Goal: Task Accomplishment & Management: Use online tool/utility

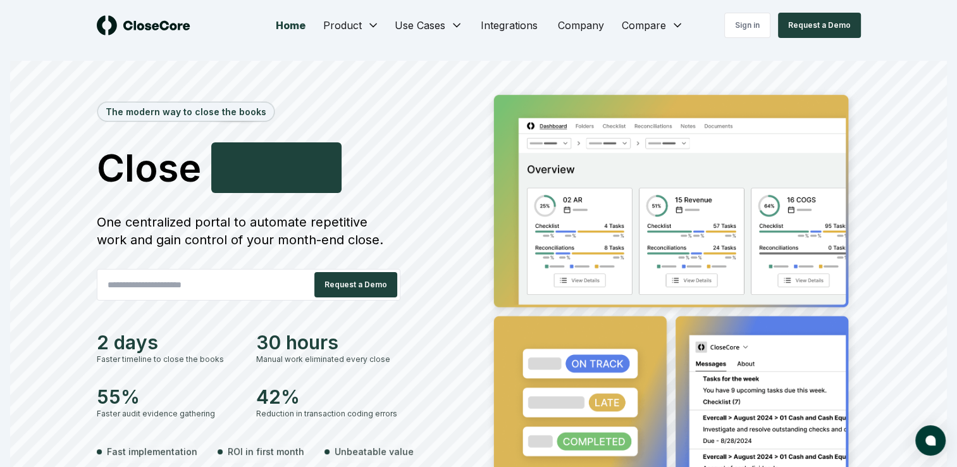
click at [469, 86] on div "The modern way to close the books Close Smarter F a s t e r One centralized por…" at bounding box center [285, 294] width 377 height 417
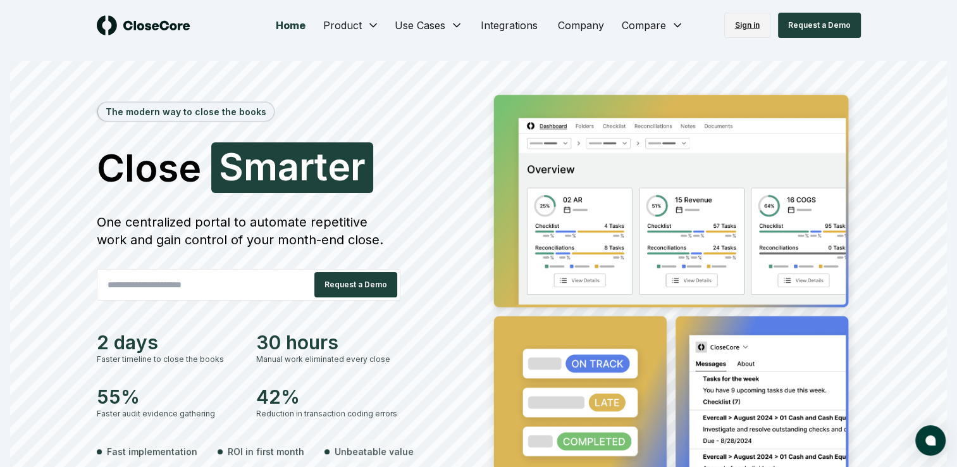
click at [749, 21] on link "Sign in" at bounding box center [747, 25] width 46 height 25
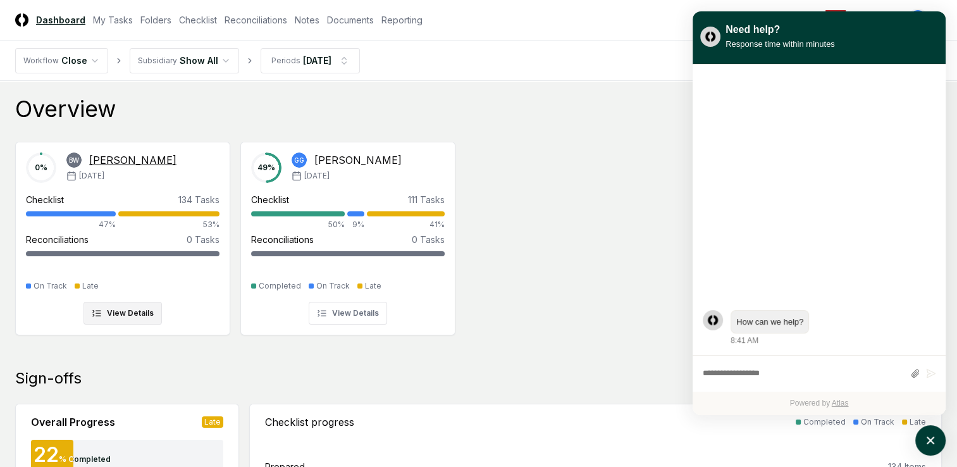
click at [106, 161] on div "[PERSON_NAME]" at bounding box center [132, 159] width 87 height 15
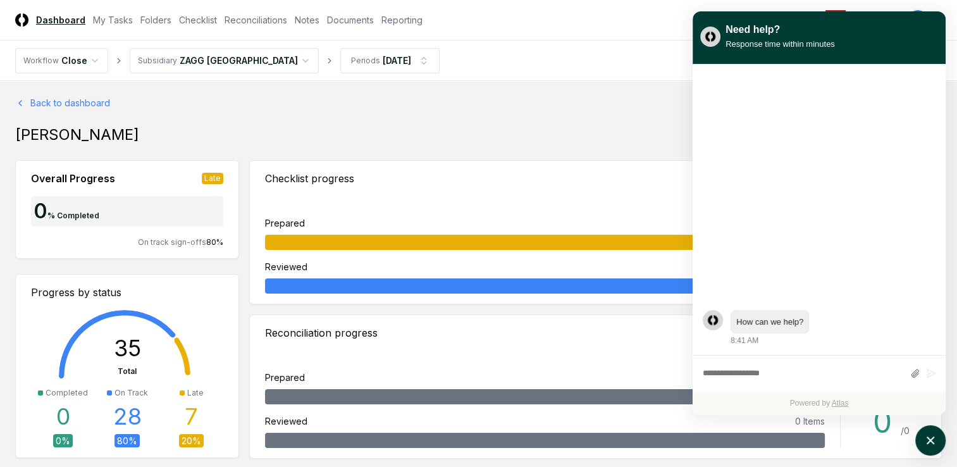
click at [932, 439] on icon "atlas-launcher" at bounding box center [930, 440] width 18 height 18
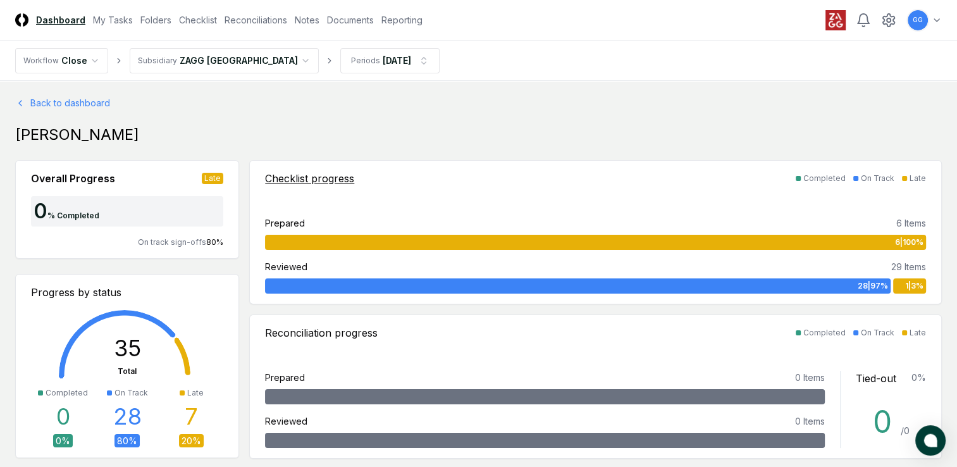
click at [338, 176] on div "Checklist progress" at bounding box center [309, 178] width 89 height 15
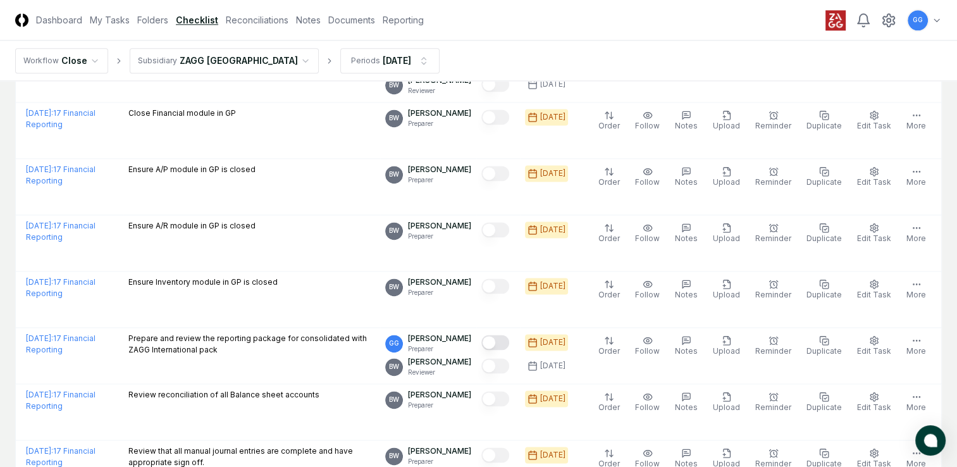
scroll to position [1811, 0]
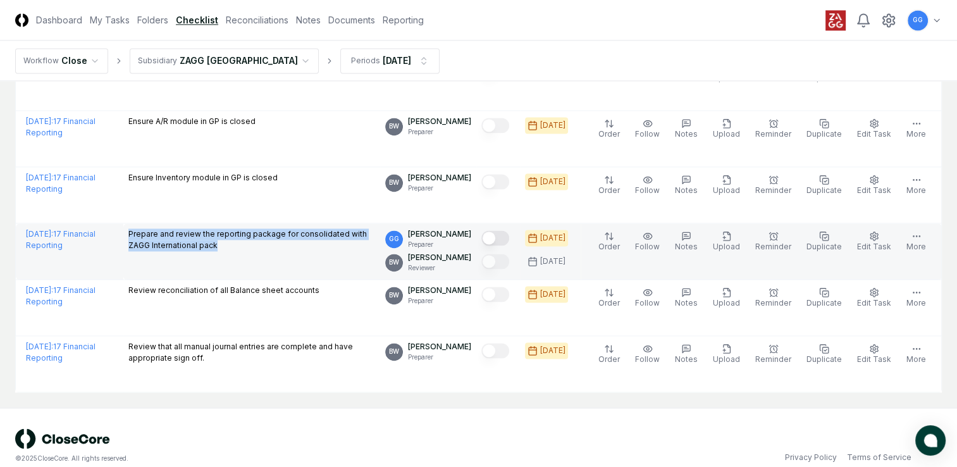
drag, startPoint x: 123, startPoint y: 215, endPoint x: 238, endPoint y: 233, distance: 117.1
click at [238, 233] on td "Prepare and review the reporting package for consolidated with ZAGG Internation…" at bounding box center [251, 251] width 257 height 56
click at [221, 245] on td "Prepare and review the reporting package for consolidated with ZAGG Internation…" at bounding box center [251, 251] width 257 height 56
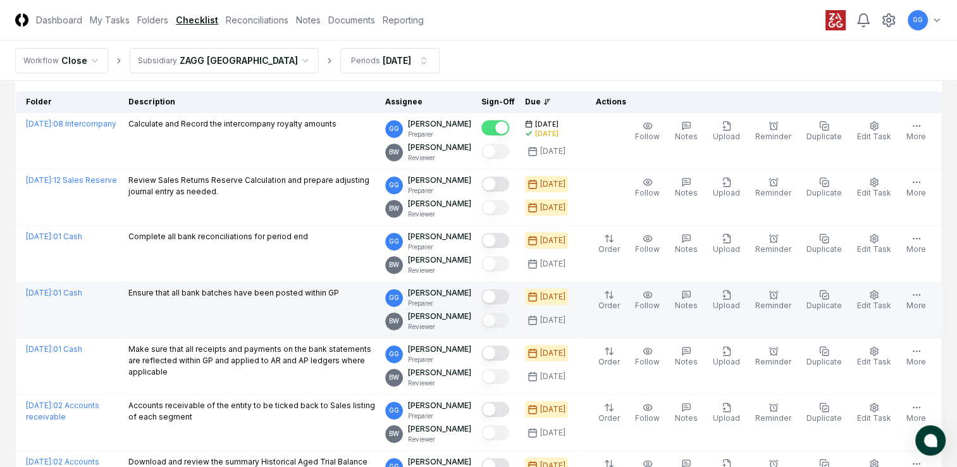
scroll to position [0, 0]
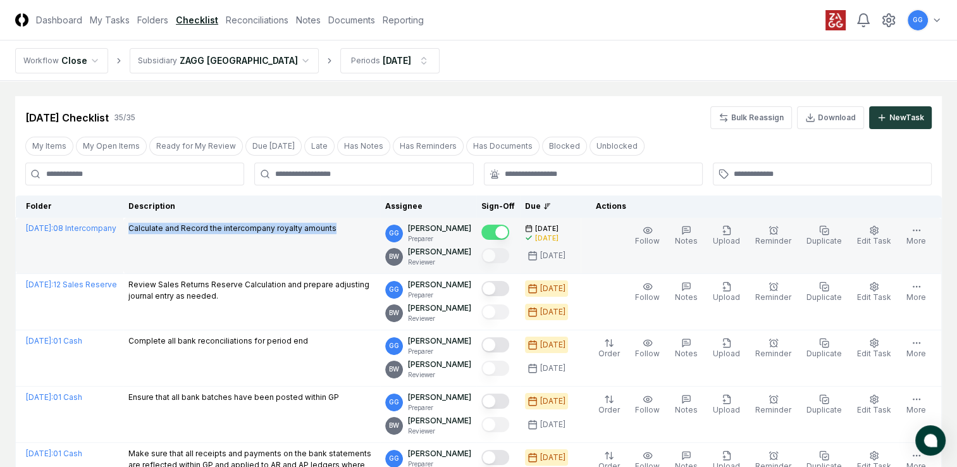
drag, startPoint x: 128, startPoint y: 226, endPoint x: 357, endPoint y: 220, distance: 228.9
click at [357, 220] on td "Calculate and Record the intercompany royalty amounts" at bounding box center [251, 245] width 257 height 56
click at [231, 253] on td "Calculate and Record the intercompany royalty amounts" at bounding box center [251, 245] width 257 height 56
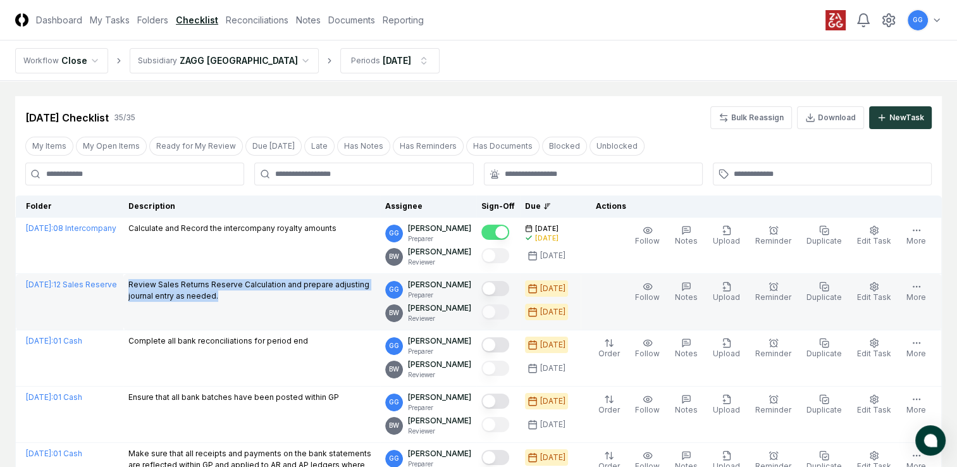
drag, startPoint x: 129, startPoint y: 280, endPoint x: 241, endPoint y: 300, distance: 113.7
click at [241, 300] on p "Review Sales Returns Reserve Calculation and prepare adjusting journal entry as…" at bounding box center [251, 290] width 247 height 23
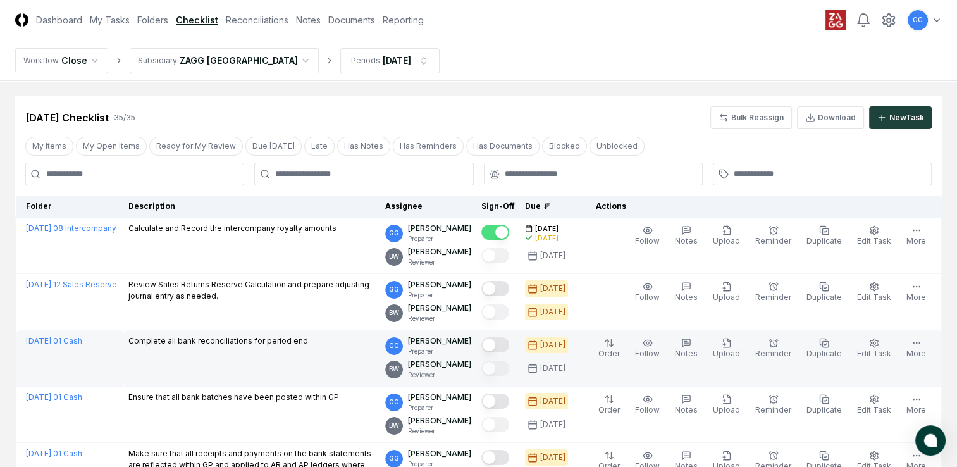
click at [150, 358] on td "Complete all bank reconciliations for period end" at bounding box center [251, 358] width 257 height 56
drag, startPoint x: 125, startPoint y: 337, endPoint x: 307, endPoint y: 340, distance: 182.1
click at [307, 340] on td "Complete all bank reconciliations for period end" at bounding box center [251, 358] width 257 height 56
click at [261, 384] on td "Complete all bank reconciliations for period end" at bounding box center [251, 358] width 257 height 56
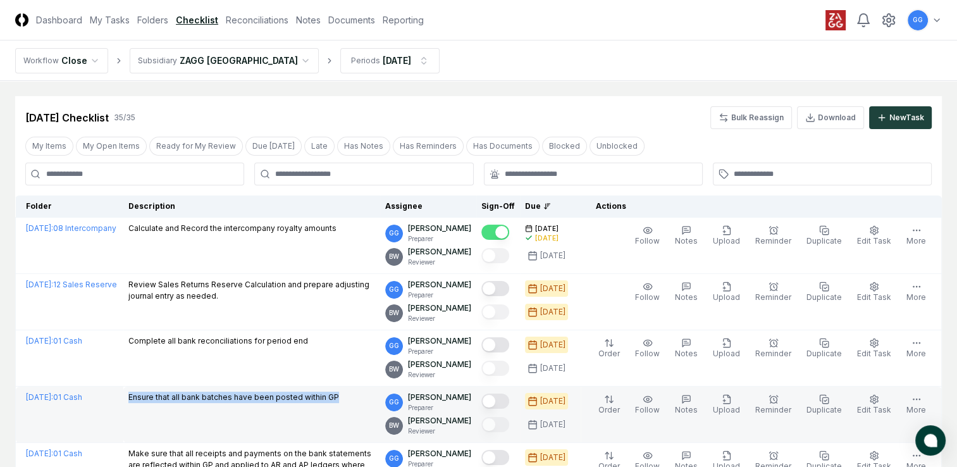
drag, startPoint x: 128, startPoint y: 396, endPoint x: 353, endPoint y: 392, distance: 225.1
click at [353, 392] on div "Ensure that all bank batches have been posted within GP" at bounding box center [251, 398] width 247 height 14
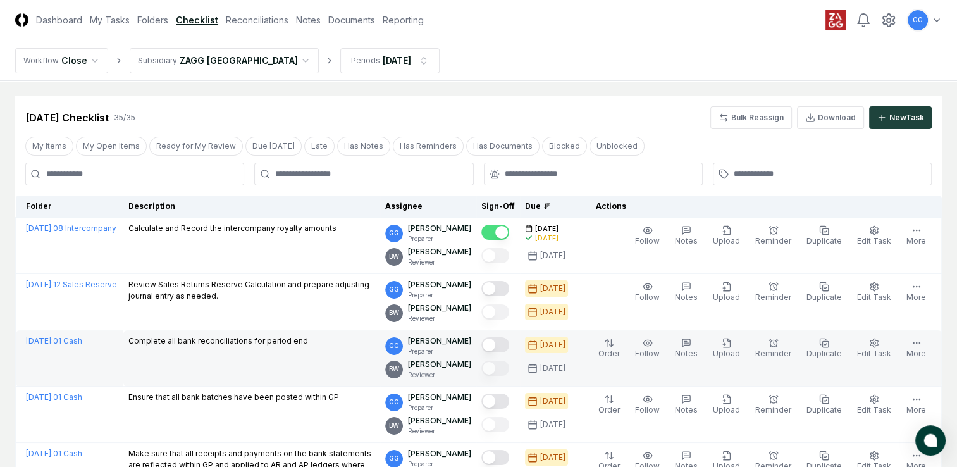
click at [295, 355] on td "Complete all bank reconciliations for period end" at bounding box center [251, 358] width 257 height 56
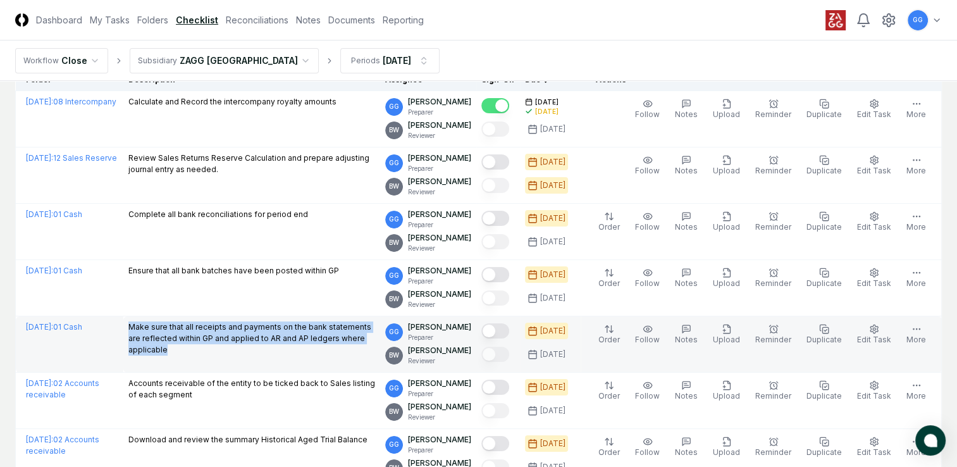
drag, startPoint x: 126, startPoint y: 324, endPoint x: 358, endPoint y: 345, distance: 233.0
click at [358, 345] on td "Make sure that all receipts and payments on the bank statements are reflected w…" at bounding box center [251, 344] width 257 height 56
click at [320, 365] on td "Make sure that all receipts and payments on the bank statements are reflected w…" at bounding box center [251, 344] width 257 height 56
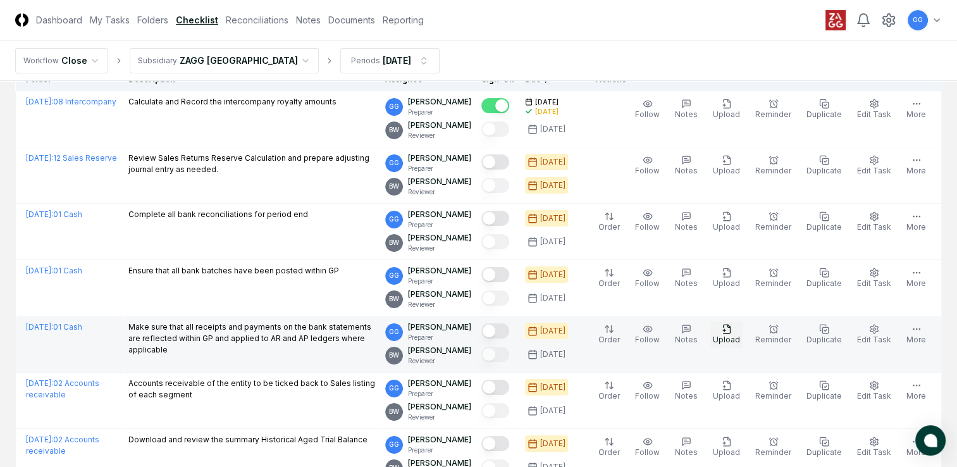
click at [732, 328] on icon "button" at bounding box center [726, 329] width 10 height 10
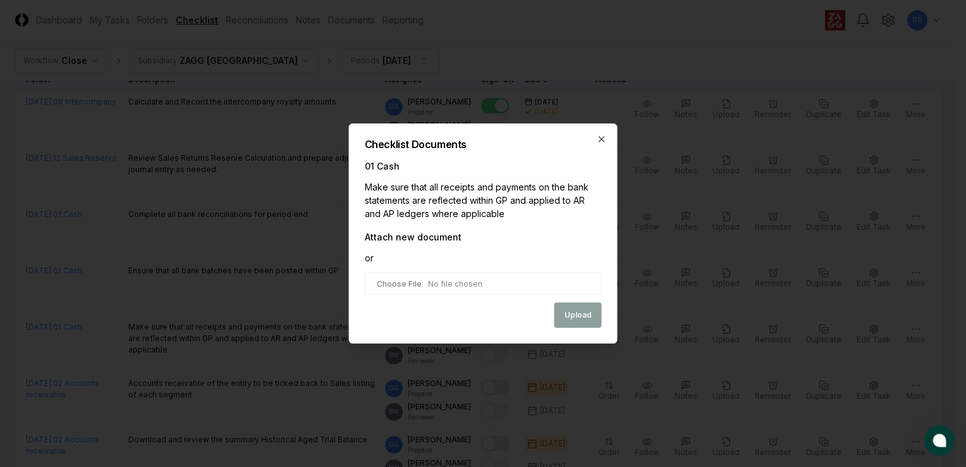
click at [471, 283] on input "file" at bounding box center [483, 283] width 237 height 23
click at [450, 282] on input "file" at bounding box center [483, 283] width 237 height 23
type input "**********"
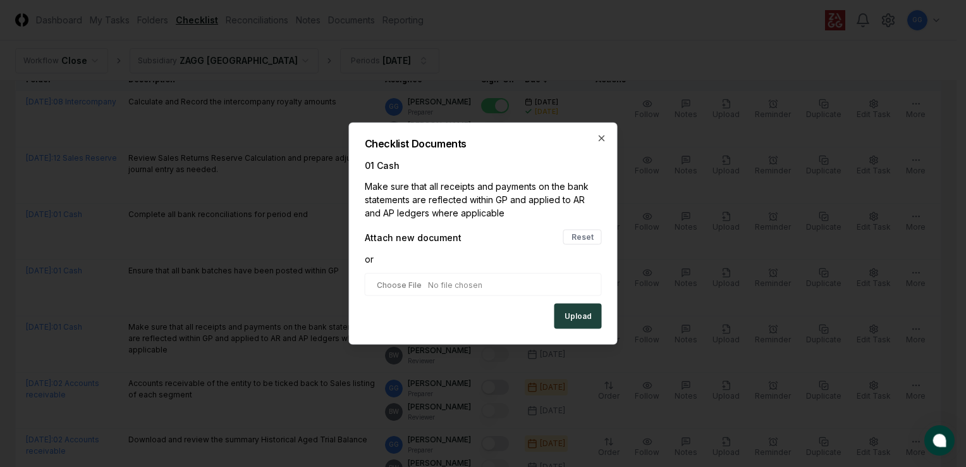
click at [578, 315] on button "Upload" at bounding box center [577, 315] width 47 height 25
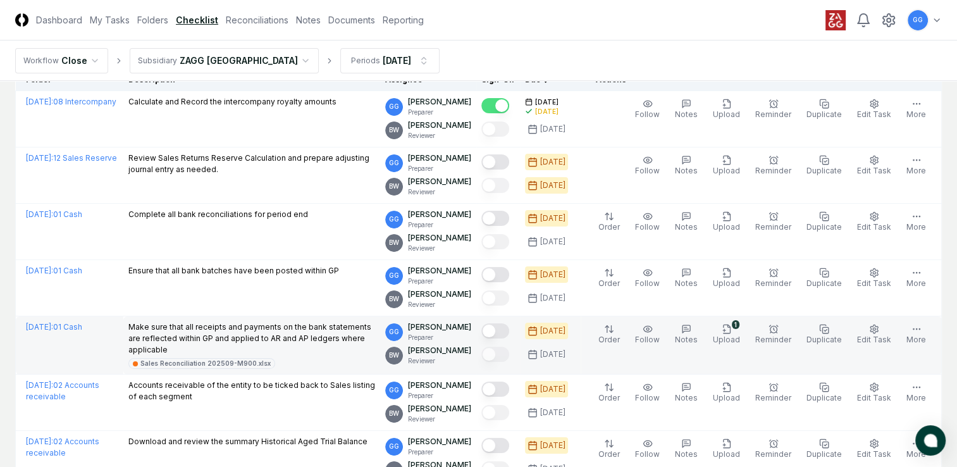
click at [509, 331] on button "Mark complete" at bounding box center [495, 330] width 28 height 15
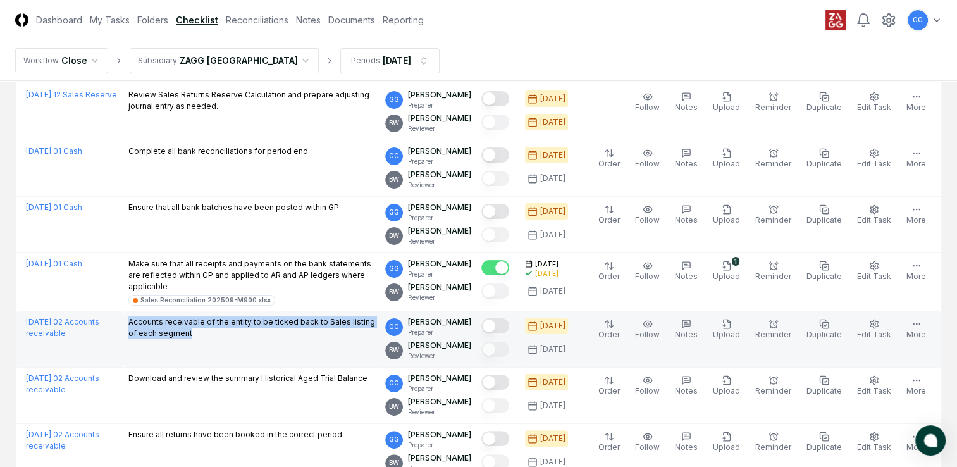
drag, startPoint x: 126, startPoint y: 315, endPoint x: 223, endPoint y: 333, distance: 97.8
click at [223, 333] on td "Accounts receivable of the entity to be ticked back to Sales listing of each se…" at bounding box center [251, 339] width 257 height 56
click at [187, 338] on div "Accounts receivable of the entity to be ticked back to Sales listing of each se…" at bounding box center [251, 328] width 247 height 25
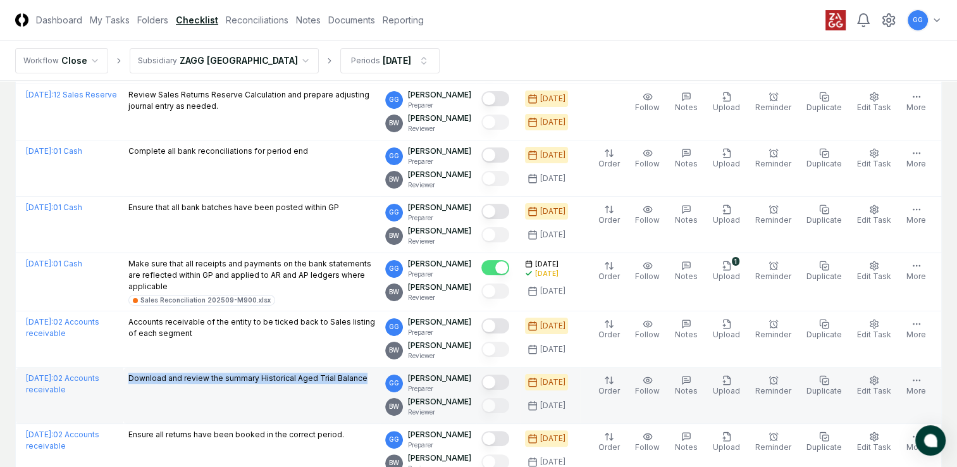
drag, startPoint x: 126, startPoint y: 373, endPoint x: 379, endPoint y: 386, distance: 253.2
click at [379, 386] on td "Download and review the summary Historical Aged Trial Balance" at bounding box center [251, 395] width 257 height 56
click at [250, 396] on td "Download and review the summary Historical Aged Trial Balance" at bounding box center [251, 395] width 257 height 56
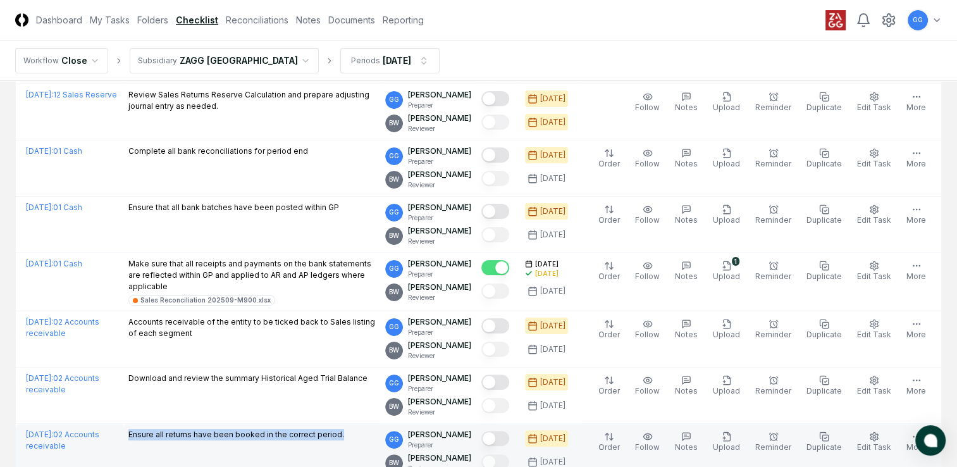
drag, startPoint x: 126, startPoint y: 431, endPoint x: 357, endPoint y: 439, distance: 230.3
click at [357, 439] on td "Ensure all returns have been booked in the correct period." at bounding box center [251, 452] width 257 height 56
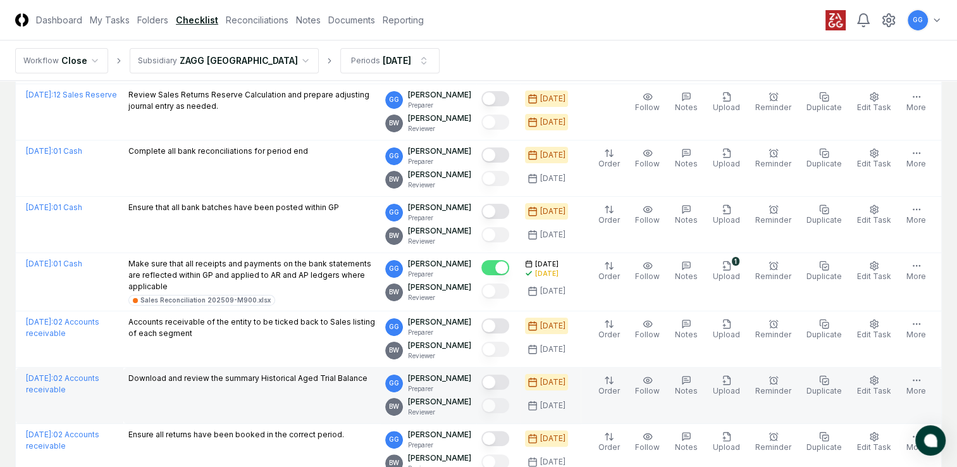
click at [320, 408] on td "Download and review the summary Historical Aged Trial Balance" at bounding box center [251, 395] width 257 height 56
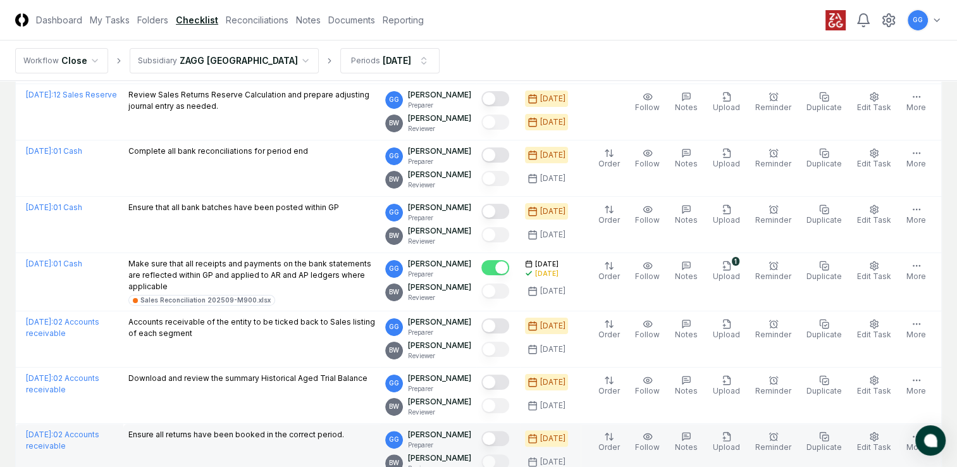
click at [507, 434] on button "Mark complete" at bounding box center [495, 438] width 28 height 15
click at [724, 436] on icon "button" at bounding box center [724, 437] width 0 height 3
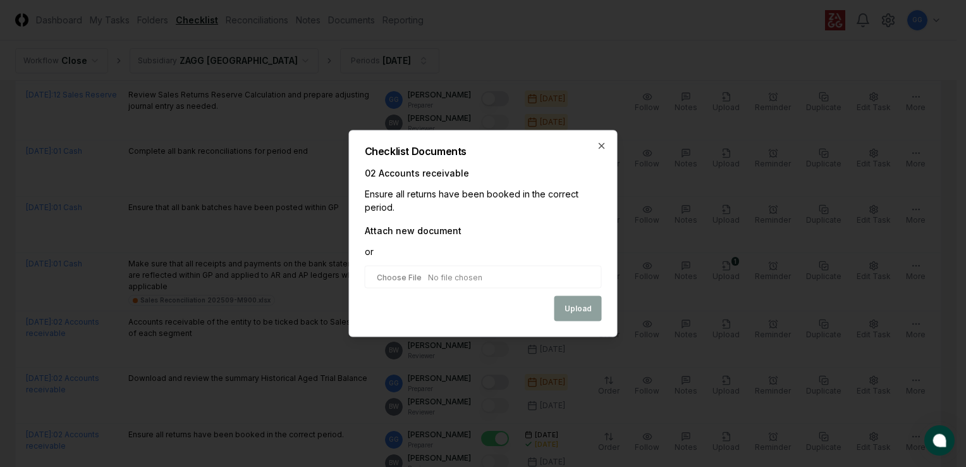
click at [417, 273] on input "file" at bounding box center [483, 277] width 237 height 23
type input "**********"
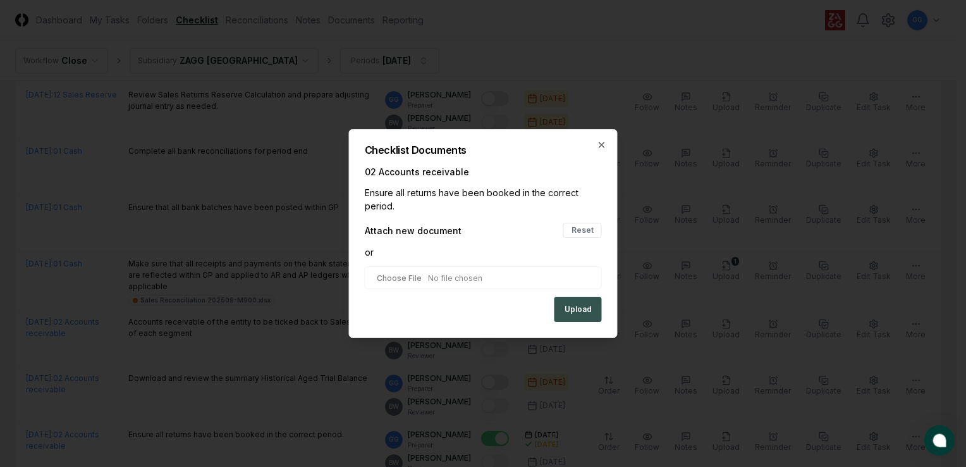
click at [579, 313] on button "Upload" at bounding box center [577, 309] width 47 height 25
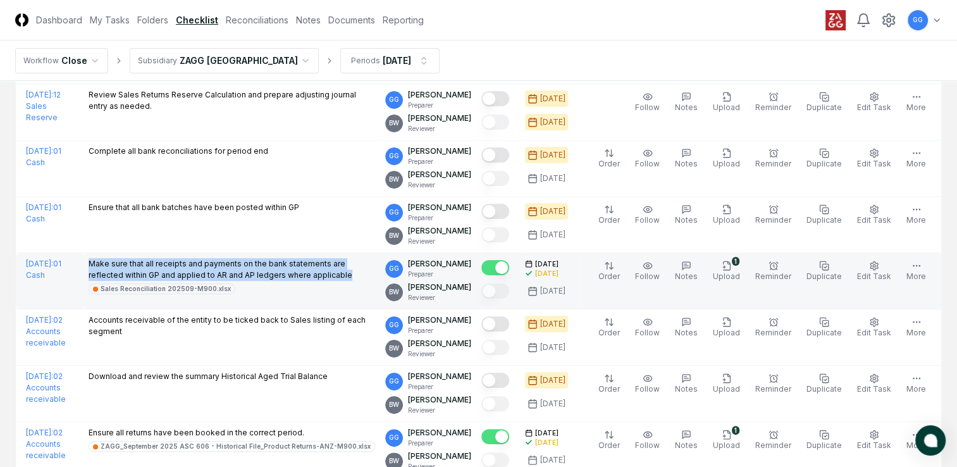
drag, startPoint x: 127, startPoint y: 259, endPoint x: 360, endPoint y: 272, distance: 233.6
click at [360, 272] on td "Make sure that all receipts and payments on the bank statements are reflected w…" at bounding box center [231, 281] width 297 height 56
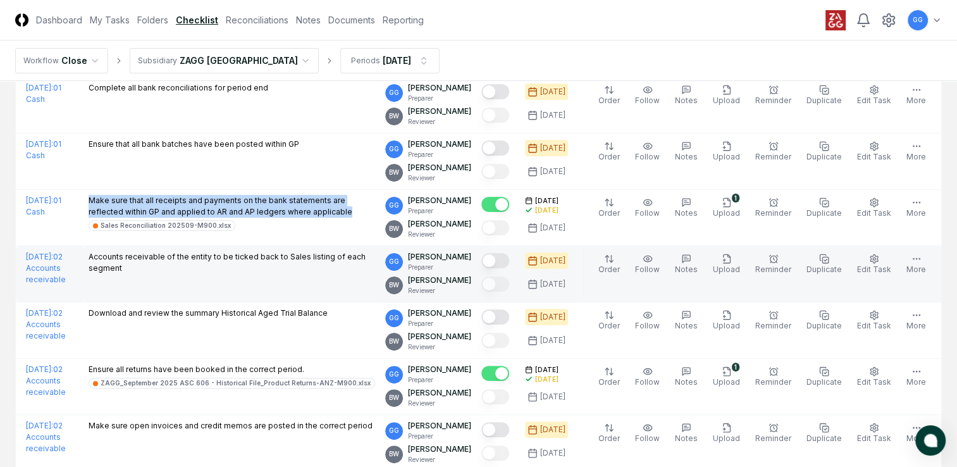
scroll to position [316, 0]
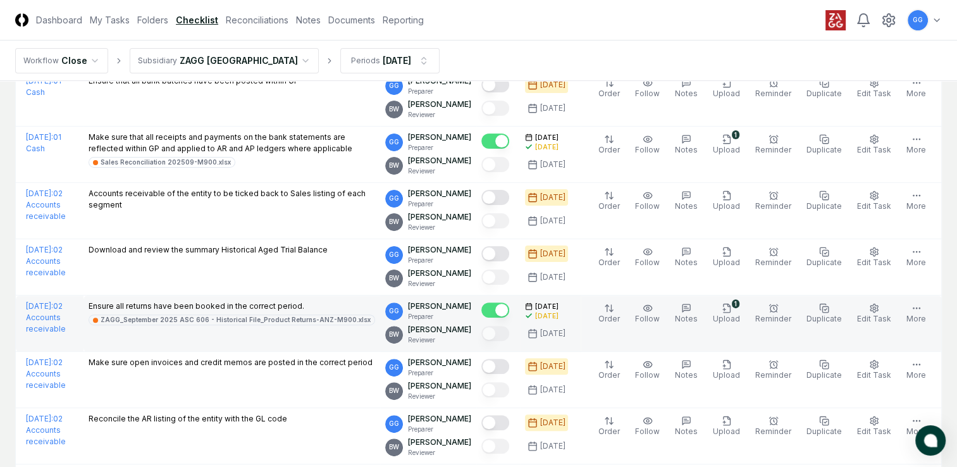
click at [266, 336] on td "Ensure all returns have been booked in the correct period. ZAGG_September 2025 …" at bounding box center [231, 323] width 297 height 56
drag, startPoint x: 128, startPoint y: 303, endPoint x: 352, endPoint y: 305, distance: 223.2
click at [352, 305] on p "Ensure all returns have been booked in the correct period." at bounding box center [232, 305] width 286 height 11
click at [732, 308] on icon "button" at bounding box center [726, 308] width 10 height 10
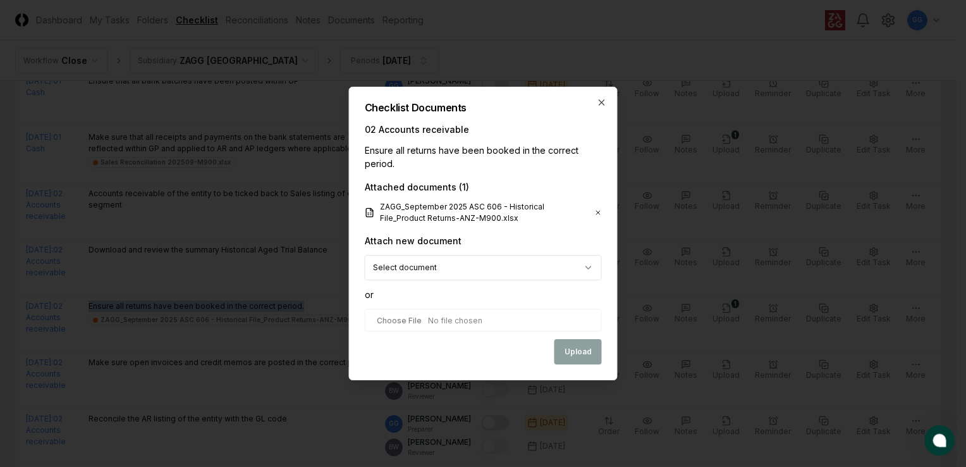
click at [426, 317] on input "file" at bounding box center [483, 320] width 237 height 23
type input "**********"
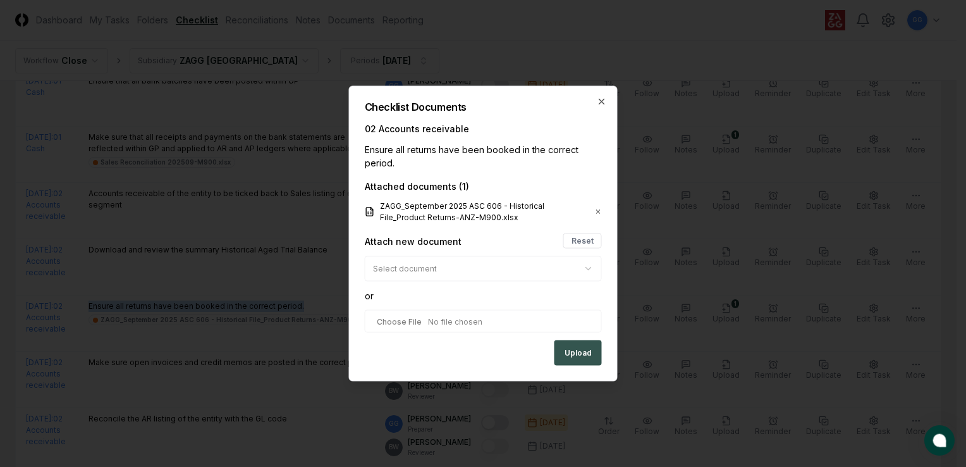
click at [579, 352] on button "Upload" at bounding box center [577, 352] width 47 height 25
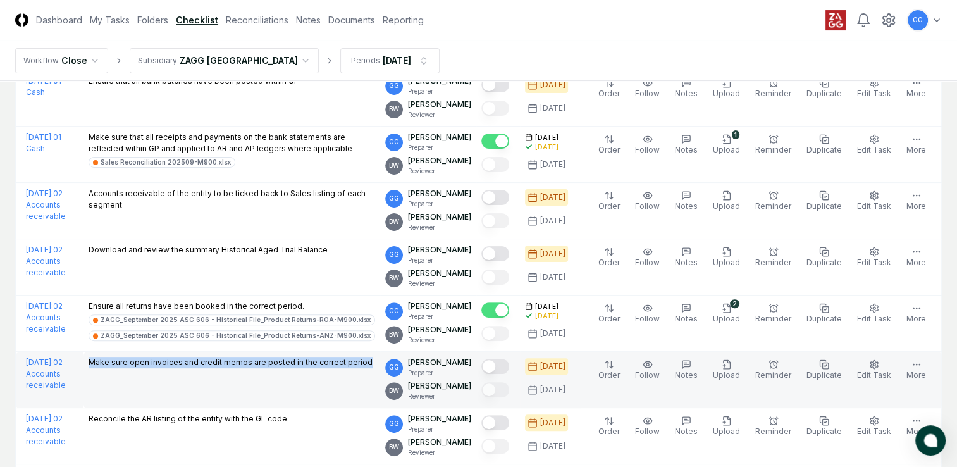
drag, startPoint x: 125, startPoint y: 358, endPoint x: 408, endPoint y: 360, distance: 282.6
click at [380, 360] on td "Make sure open invoices and credit memos are posted in the correct period" at bounding box center [231, 380] width 297 height 56
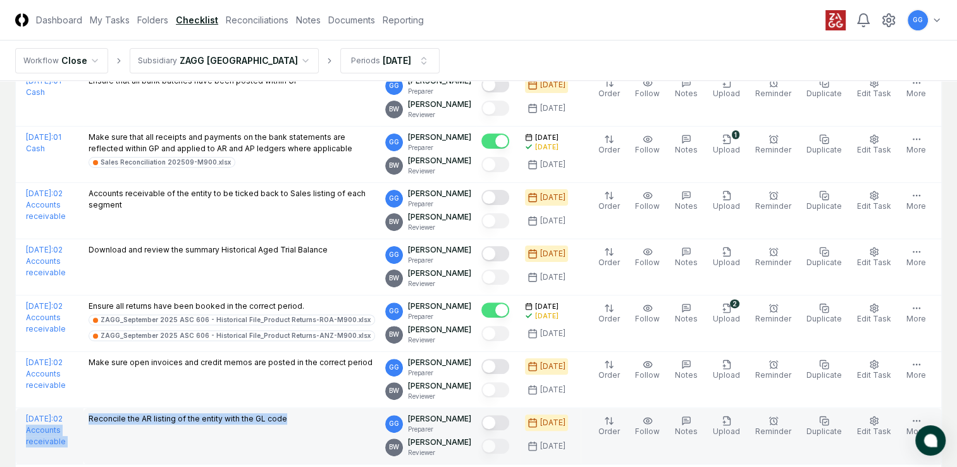
drag, startPoint x: 121, startPoint y: 416, endPoint x: 372, endPoint y: 427, distance: 251.2
click at [372, 427] on tr "[DATE] : 02 Accounts receivable Reconcile the AR listing of the entity with the…" at bounding box center [479, 436] width 926 height 56
click at [241, 429] on td "Reconcile the AR listing of the entity with the GL code" at bounding box center [231, 436] width 297 height 56
drag, startPoint x: 128, startPoint y: 415, endPoint x: 335, endPoint y: 423, distance: 207.5
click at [335, 423] on div "Reconcile the AR listing of the entity with the GL code" at bounding box center [232, 420] width 286 height 14
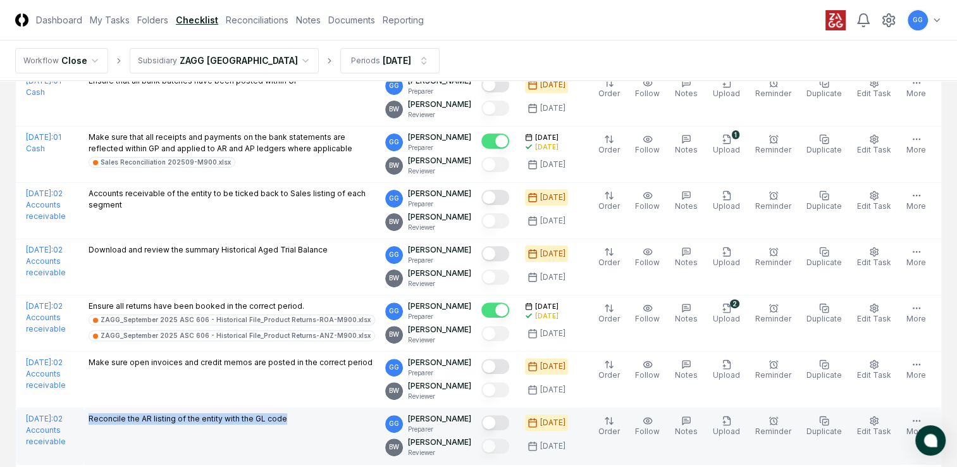
click at [316, 440] on td "Reconcile the AR listing of the entity with the GL code" at bounding box center [231, 436] width 297 height 56
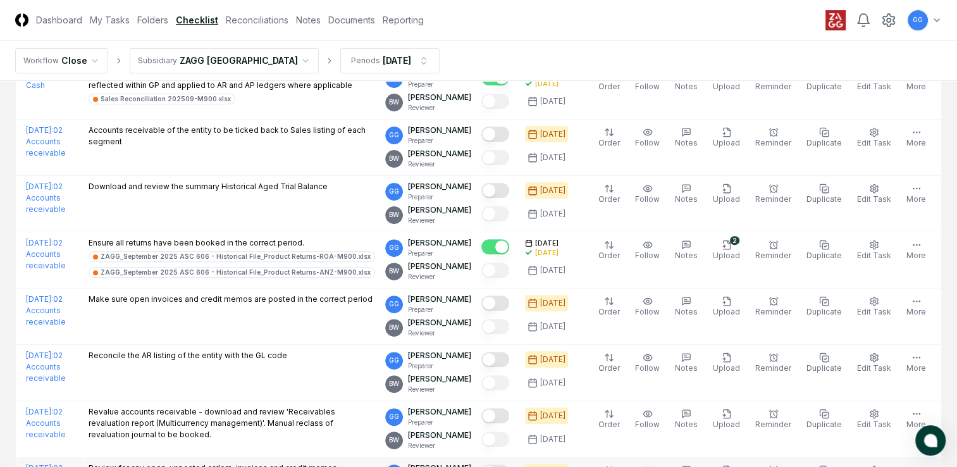
scroll to position [443, 0]
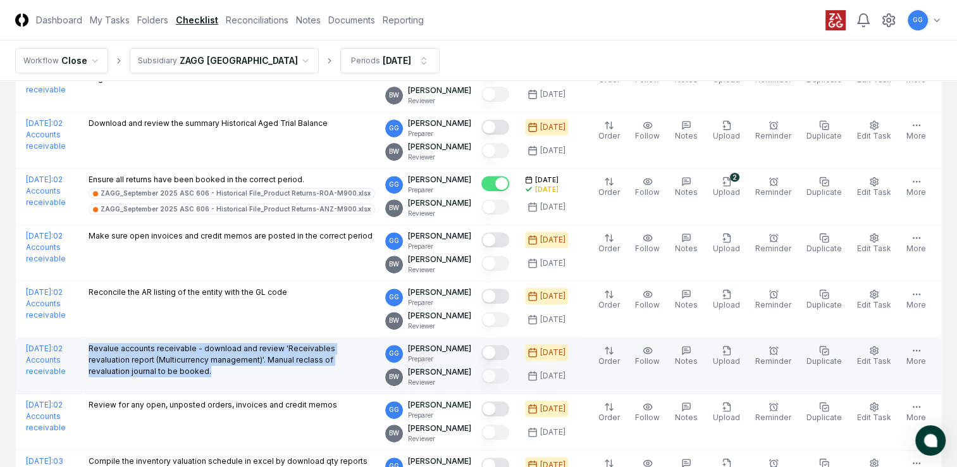
drag, startPoint x: 126, startPoint y: 346, endPoint x: 211, endPoint y: 376, distance: 89.0
click at [211, 376] on td "Revalue accounts receivable - download and review 'Receivables revaluation repo…" at bounding box center [231, 366] width 297 height 56
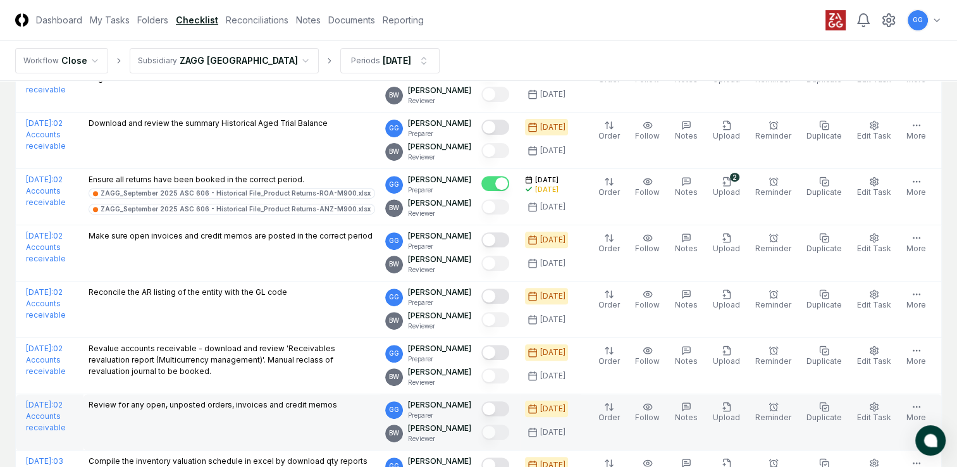
click at [129, 401] on p "Review for any open, unposted orders, invoices and credit memos" at bounding box center [213, 404] width 248 height 11
drag, startPoint x: 128, startPoint y: 400, endPoint x: 369, endPoint y: 414, distance: 240.7
click at [369, 414] on td "Review for any open, unposted orders, invoices and credit memos" at bounding box center [231, 422] width 297 height 56
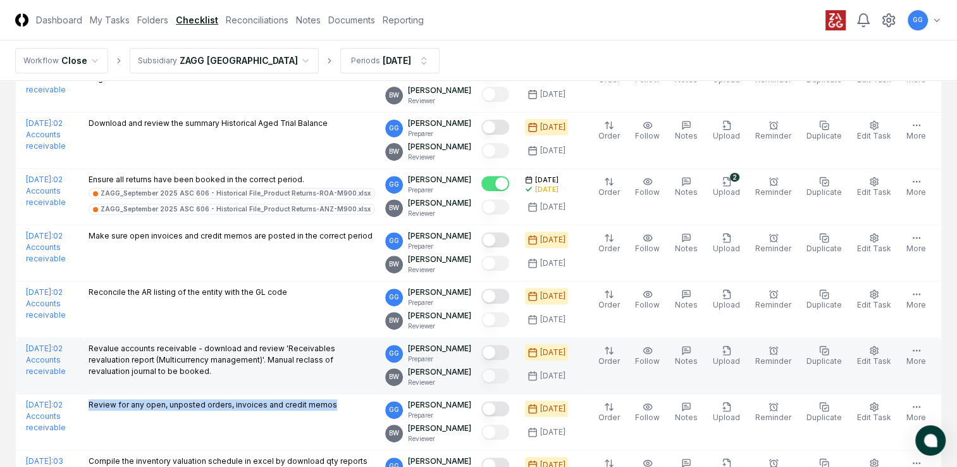
scroll to position [569, 0]
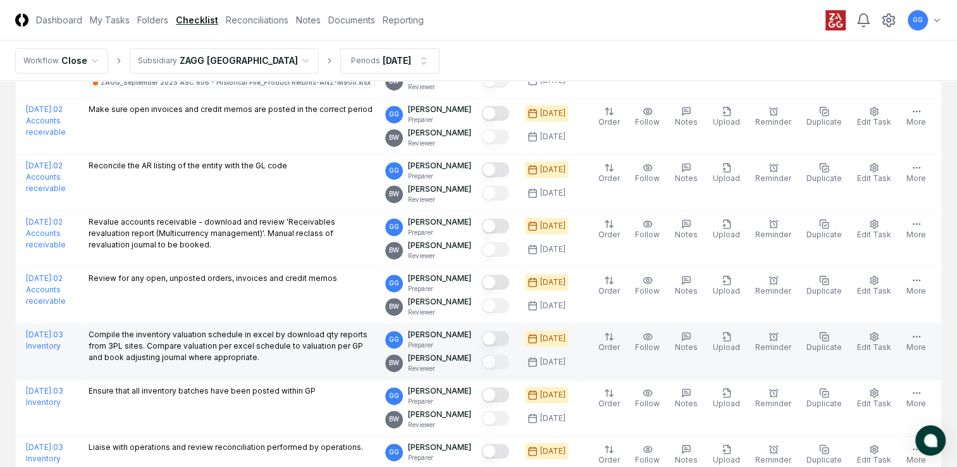
click at [279, 370] on td "Compile the inventory valuation schedule in excel by download qty reports from …" at bounding box center [231, 352] width 297 height 56
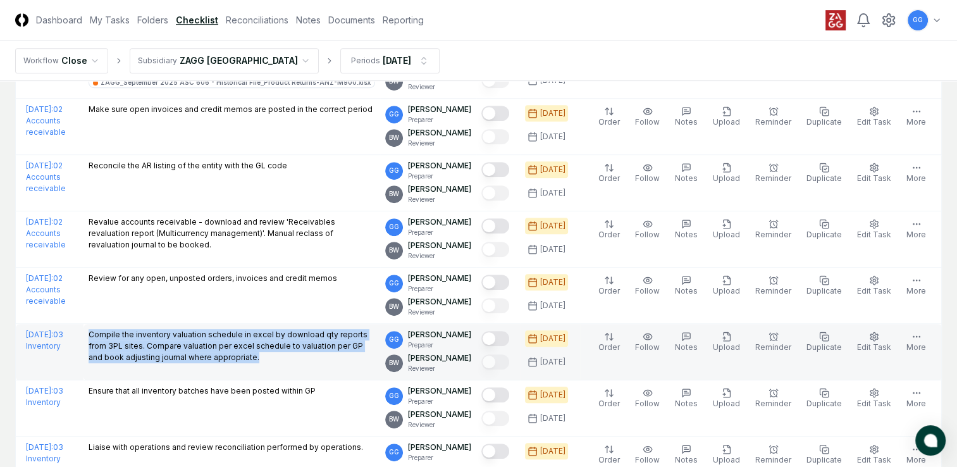
drag, startPoint x: 126, startPoint y: 333, endPoint x: 315, endPoint y: 362, distance: 190.7
click at [315, 362] on td "Compile the inventory valuation schedule in excel by download qty reports from …" at bounding box center [231, 352] width 297 height 56
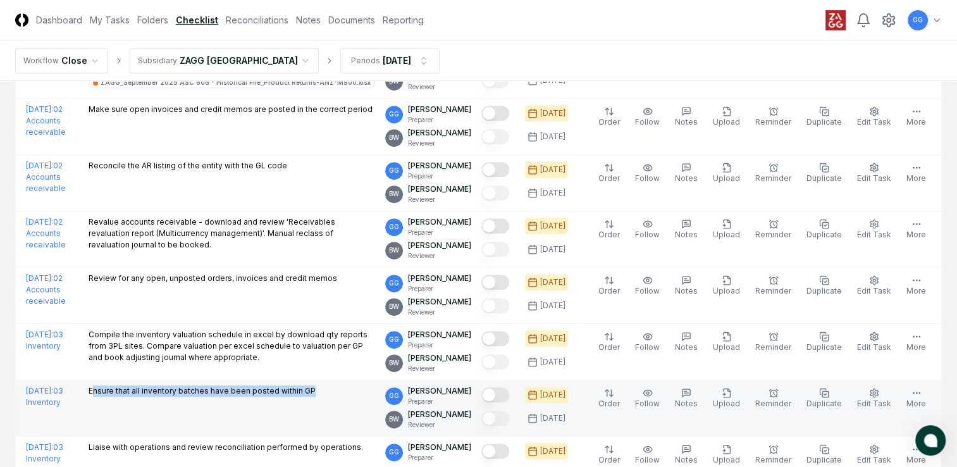
drag, startPoint x: 130, startPoint y: 388, endPoint x: 379, endPoint y: 388, distance: 249.1
click at [375, 388] on div "Ensure that all inventory batches have been posted within GP" at bounding box center [232, 392] width 286 height 14
click at [320, 418] on td "Ensure that all inventory batches have been posted within GP" at bounding box center [231, 408] width 297 height 56
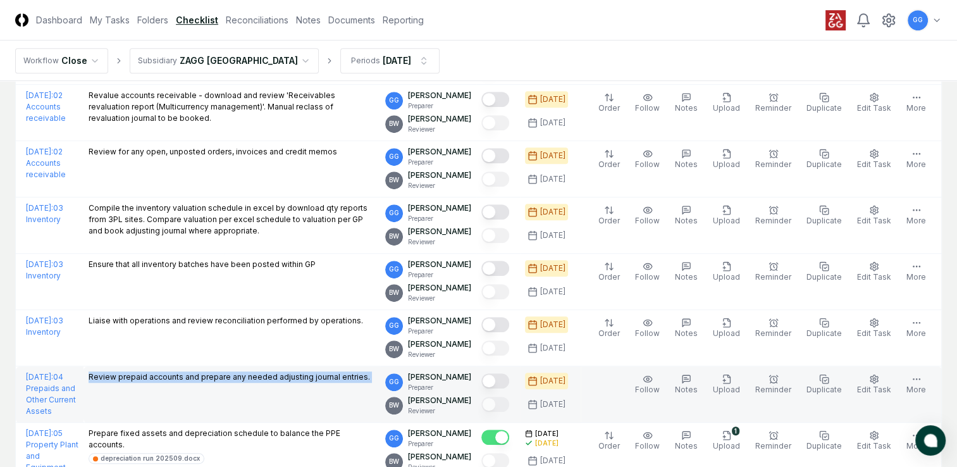
drag, startPoint x: 126, startPoint y: 371, endPoint x: 424, endPoint y: 373, distance: 297.8
click at [424, 373] on tr "[DATE] : 04 Prepaids and Other Current Assets Review prepaid accounts and prepa…" at bounding box center [479, 394] width 926 height 56
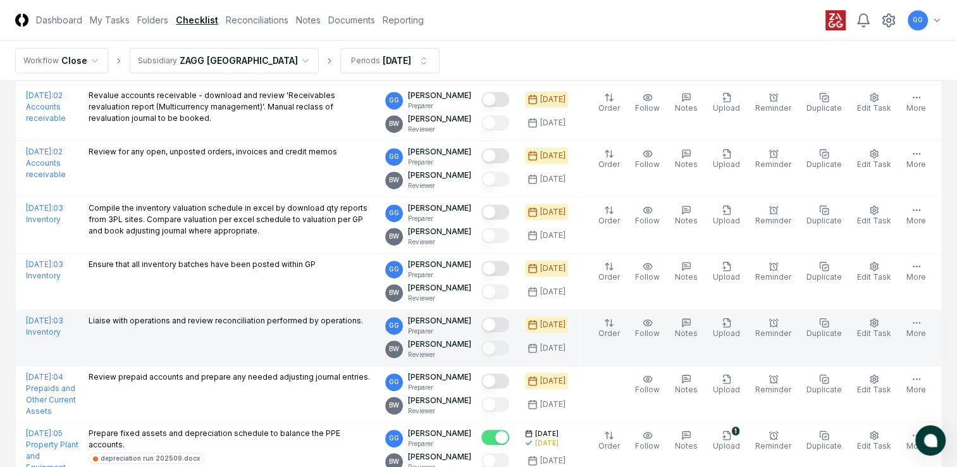
click at [321, 357] on td "Liaise with operations and review reconciliation performed by operations." at bounding box center [231, 338] width 297 height 56
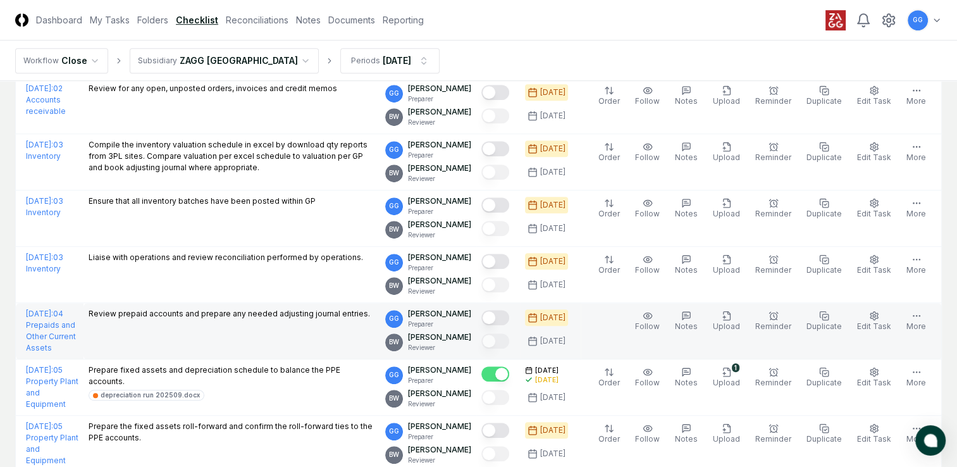
scroll to position [885, 0]
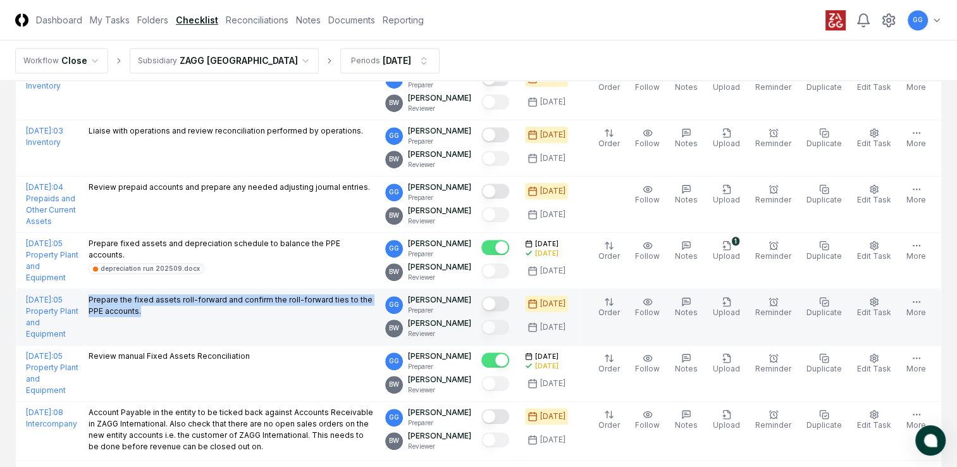
drag, startPoint x: 124, startPoint y: 293, endPoint x: 267, endPoint y: 315, distance: 145.1
click at [267, 315] on td "Prepare the fixed assets roll-forward and confirm the roll-forward ties to the …" at bounding box center [231, 317] width 297 height 56
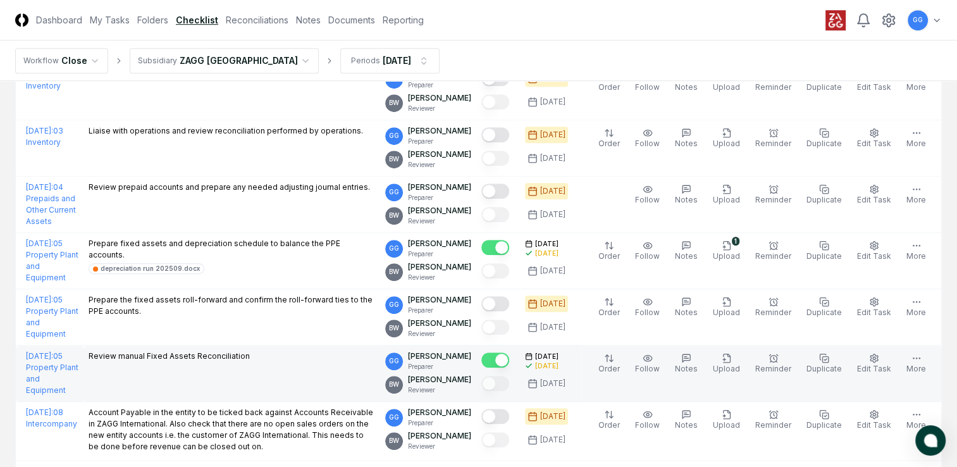
click at [204, 376] on td "Review manual Fixed Assets Reconciliation" at bounding box center [231, 373] width 297 height 56
drag, startPoint x: 126, startPoint y: 354, endPoint x: 307, endPoint y: 361, distance: 181.0
click at [307, 361] on td "Review manual Fixed Assets Reconciliation" at bounding box center [231, 373] width 297 height 56
click at [230, 383] on td "Review manual Fixed Assets Reconciliation" at bounding box center [231, 373] width 297 height 56
drag, startPoint x: 127, startPoint y: 353, endPoint x: 288, endPoint y: 358, distance: 161.3
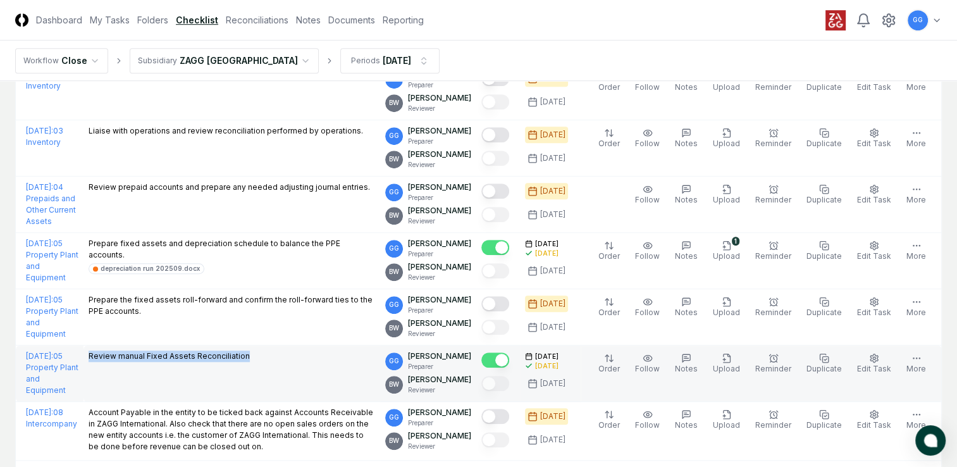
click at [288, 358] on td "Review manual Fixed Assets Reconciliation" at bounding box center [231, 373] width 297 height 56
click at [238, 385] on td "Review manual Fixed Assets Reconciliation" at bounding box center [231, 373] width 297 height 56
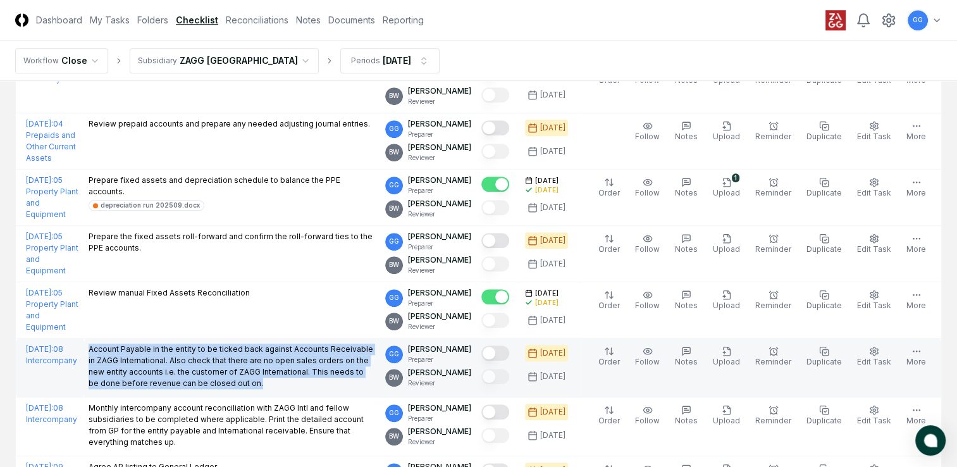
drag, startPoint x: 128, startPoint y: 345, endPoint x: 271, endPoint y: 377, distance: 145.7
click at [271, 377] on p "Account Payable in the entity to be ticked back against Accounts Receivable in …" at bounding box center [232, 366] width 286 height 46
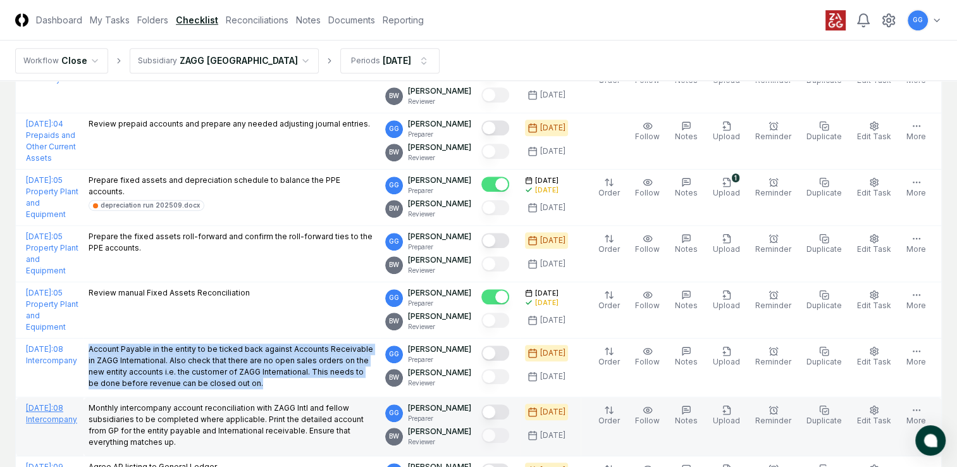
scroll to position [1012, 0]
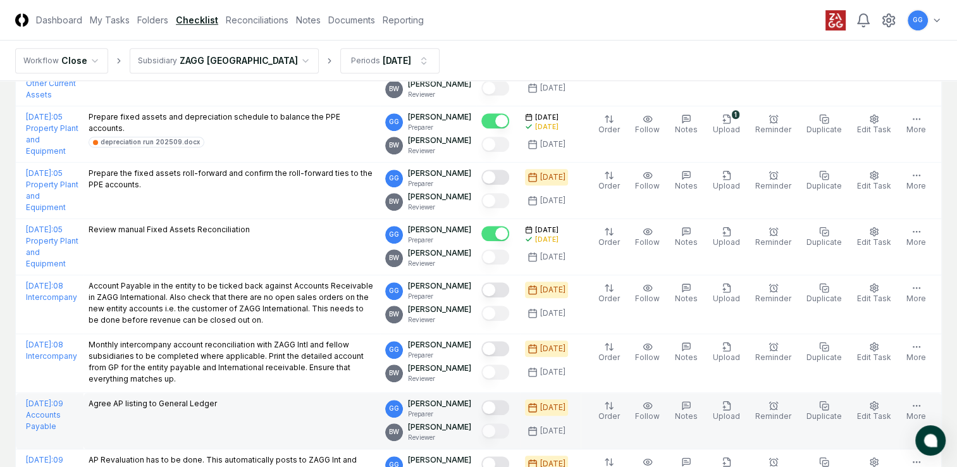
click at [263, 413] on td "Agree AP listing to General Ledger" at bounding box center [231, 421] width 297 height 56
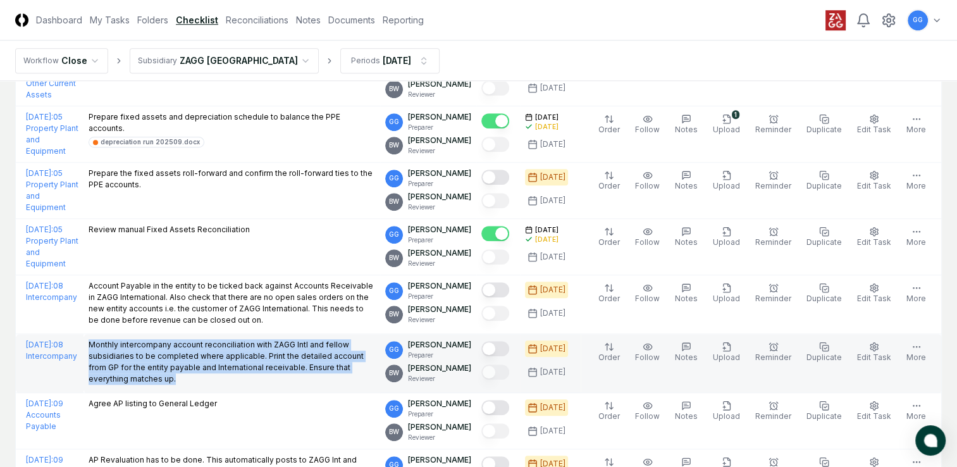
drag, startPoint x: 129, startPoint y: 338, endPoint x: 310, endPoint y: 379, distance: 186.1
click at [310, 379] on p "Monthly intercompany account reconciliation with ZAGG Intl and fellow subsidiar…" at bounding box center [232, 362] width 286 height 46
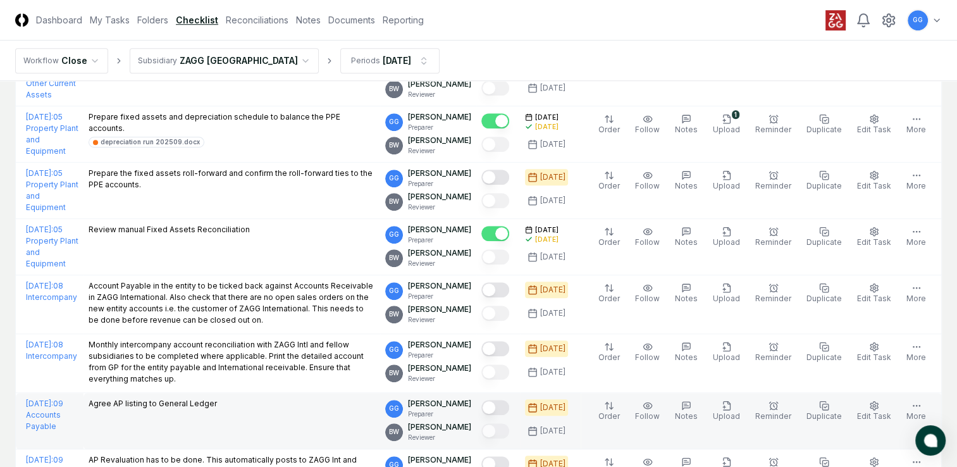
click at [140, 416] on td "Agree AP listing to General Ledger" at bounding box center [231, 421] width 297 height 56
drag, startPoint x: 128, startPoint y: 399, endPoint x: 278, endPoint y: 407, distance: 150.1
click at [278, 407] on div "Agree AP listing to General Ledger" at bounding box center [232, 405] width 286 height 14
click at [263, 424] on td "Agree AP listing to General Ledger" at bounding box center [231, 421] width 297 height 56
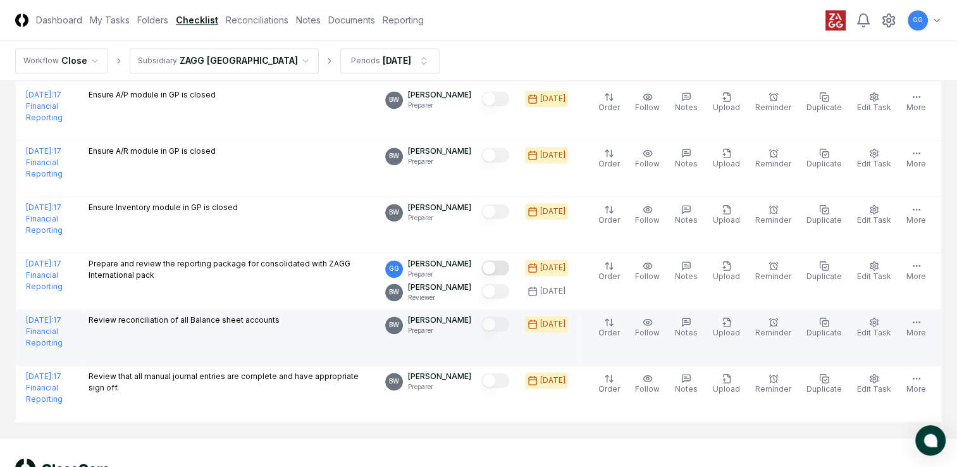
scroll to position [1811, 0]
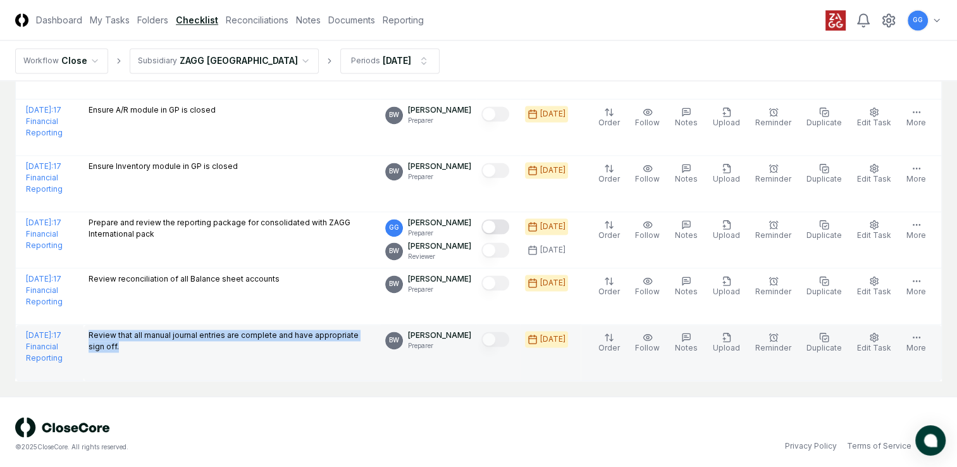
drag, startPoint x: 128, startPoint y: 330, endPoint x: 215, endPoint y: 345, distance: 88.5
click at [215, 345] on p "Review that all manual journal entries are complete and have appropriate sign o…" at bounding box center [232, 340] width 286 height 23
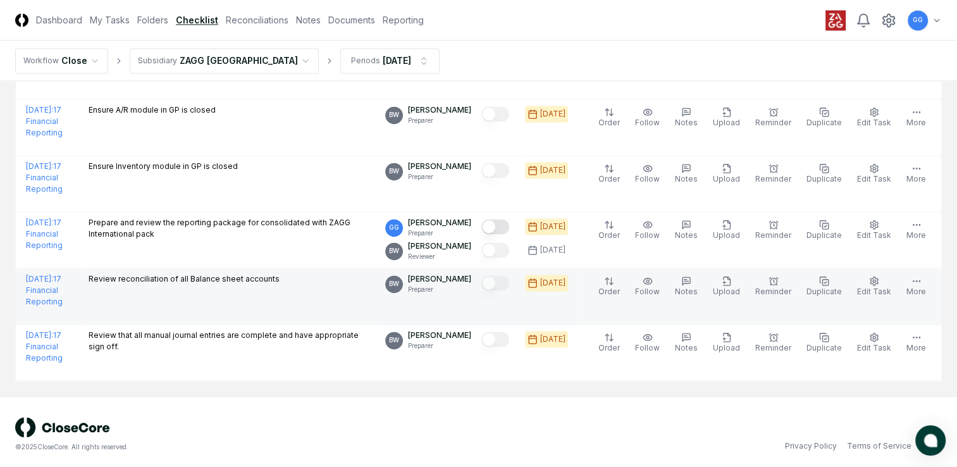
click at [177, 291] on td "Review reconciliation of all Balance sheet accounts" at bounding box center [231, 296] width 297 height 56
drag, startPoint x: 125, startPoint y: 273, endPoint x: 341, endPoint y: 279, distance: 217.0
click at [341, 279] on td "Review reconciliation of all Balance sheet accounts" at bounding box center [231, 296] width 297 height 56
click at [321, 303] on td "Review reconciliation of all Balance sheet accounts" at bounding box center [231, 296] width 297 height 56
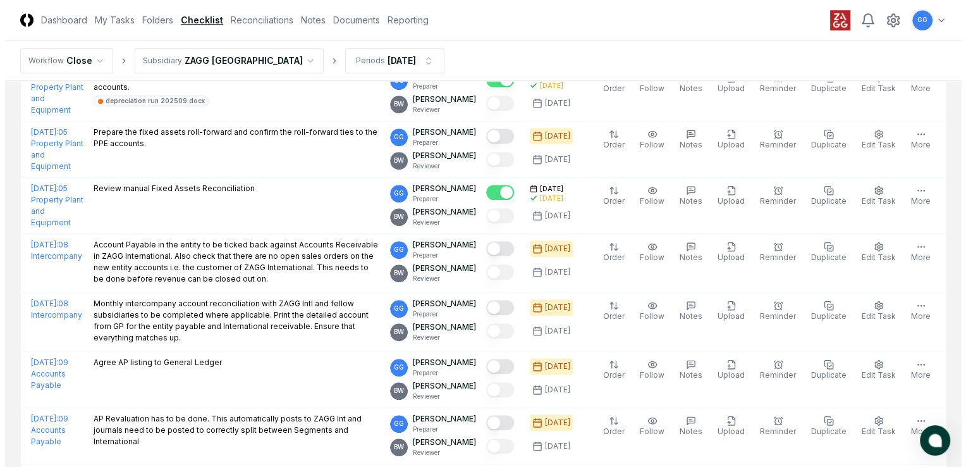
scroll to position [863, 0]
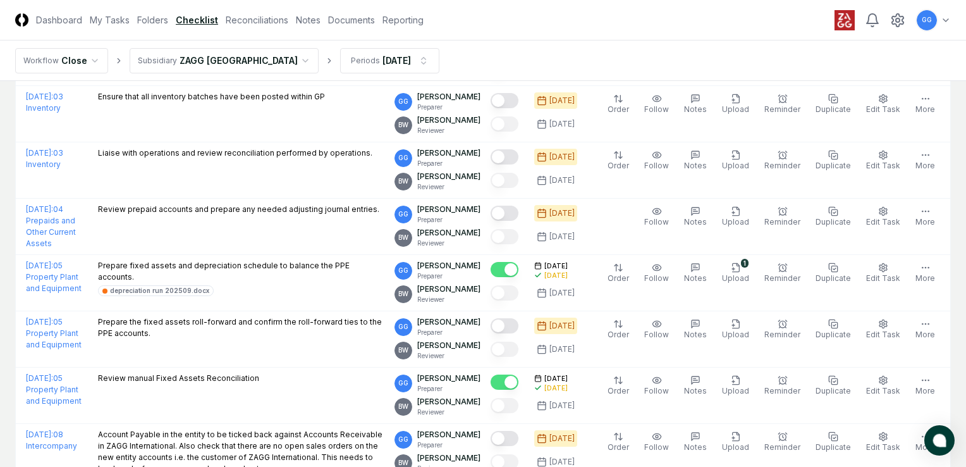
click at [916, 15] on html "CloseCore Dashboard My Tasks Folders Checklist Reconciliations Notes Documents …" at bounding box center [483, 278] width 966 height 2283
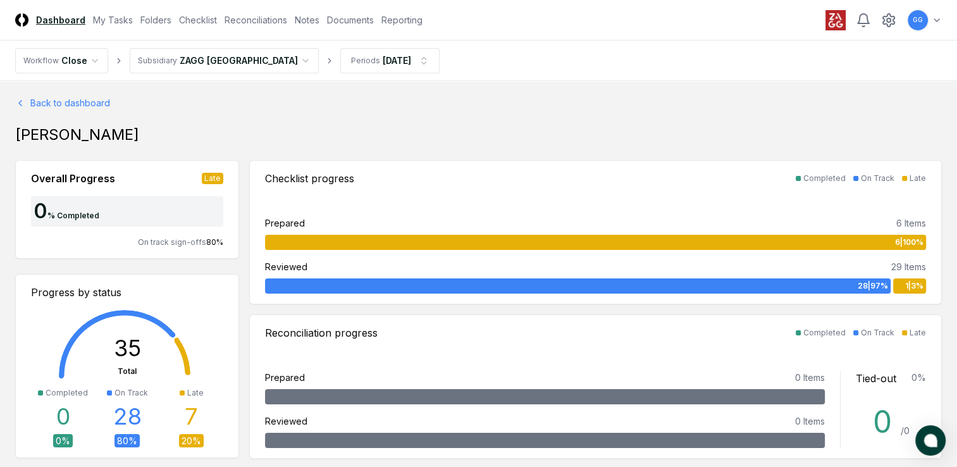
click at [63, 136] on div "[PERSON_NAME]" at bounding box center [478, 135] width 926 height 20
click at [306, 181] on div "Checklist progress" at bounding box center [309, 178] width 89 height 15
